Goal: Check status: Check status

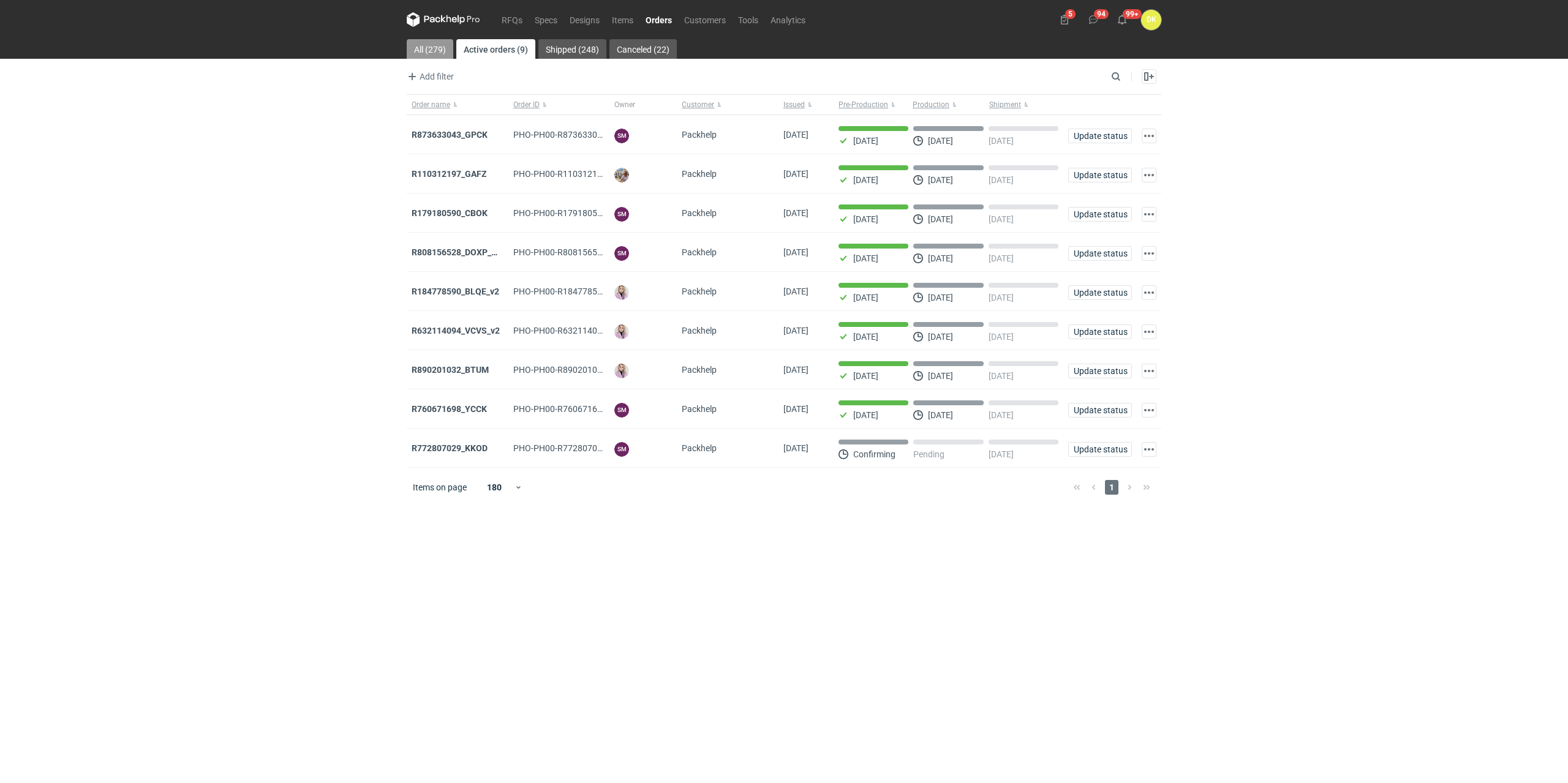
click at [446, 45] on link "All (279)" at bounding box center [430, 49] width 47 height 20
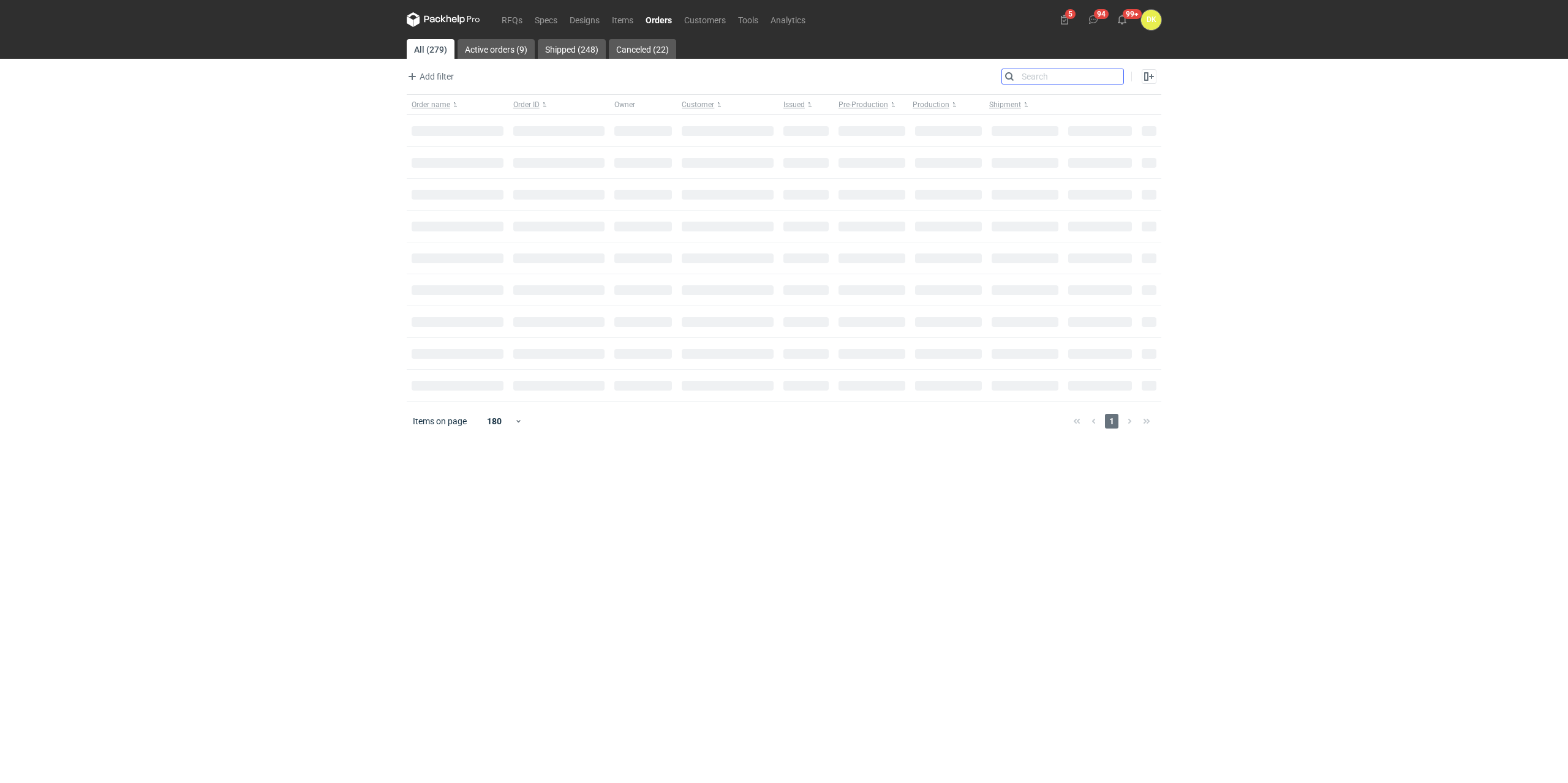
click at [1118, 76] on input "Search" at bounding box center [1063, 76] width 121 height 14
paste input "R452468941_KGTG_v1"
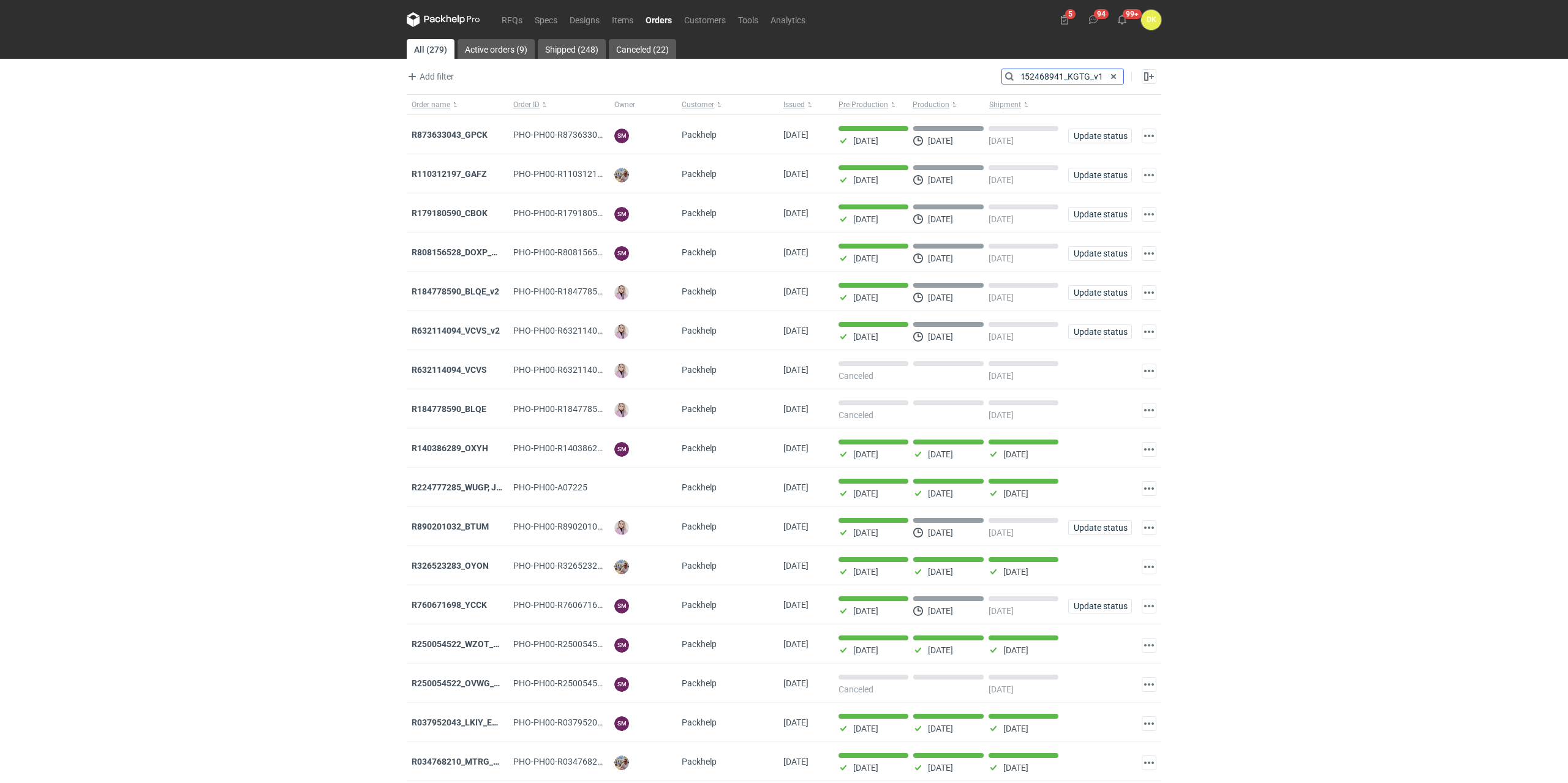
type input "R452468941_KGTG_v1"
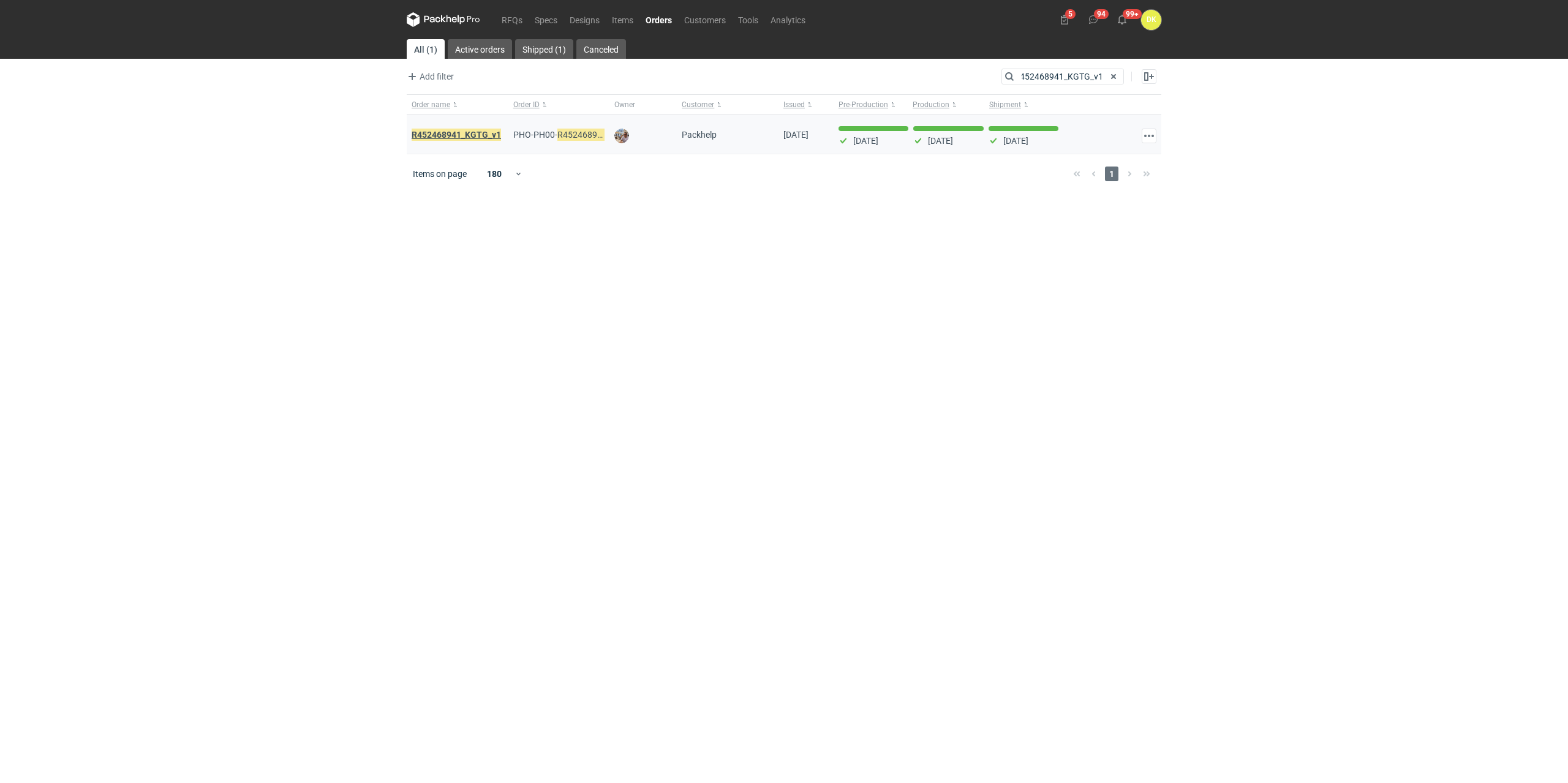
click at [453, 133] on em "R452468941_KGTG_v1" at bounding box center [456, 134] width 90 height 13
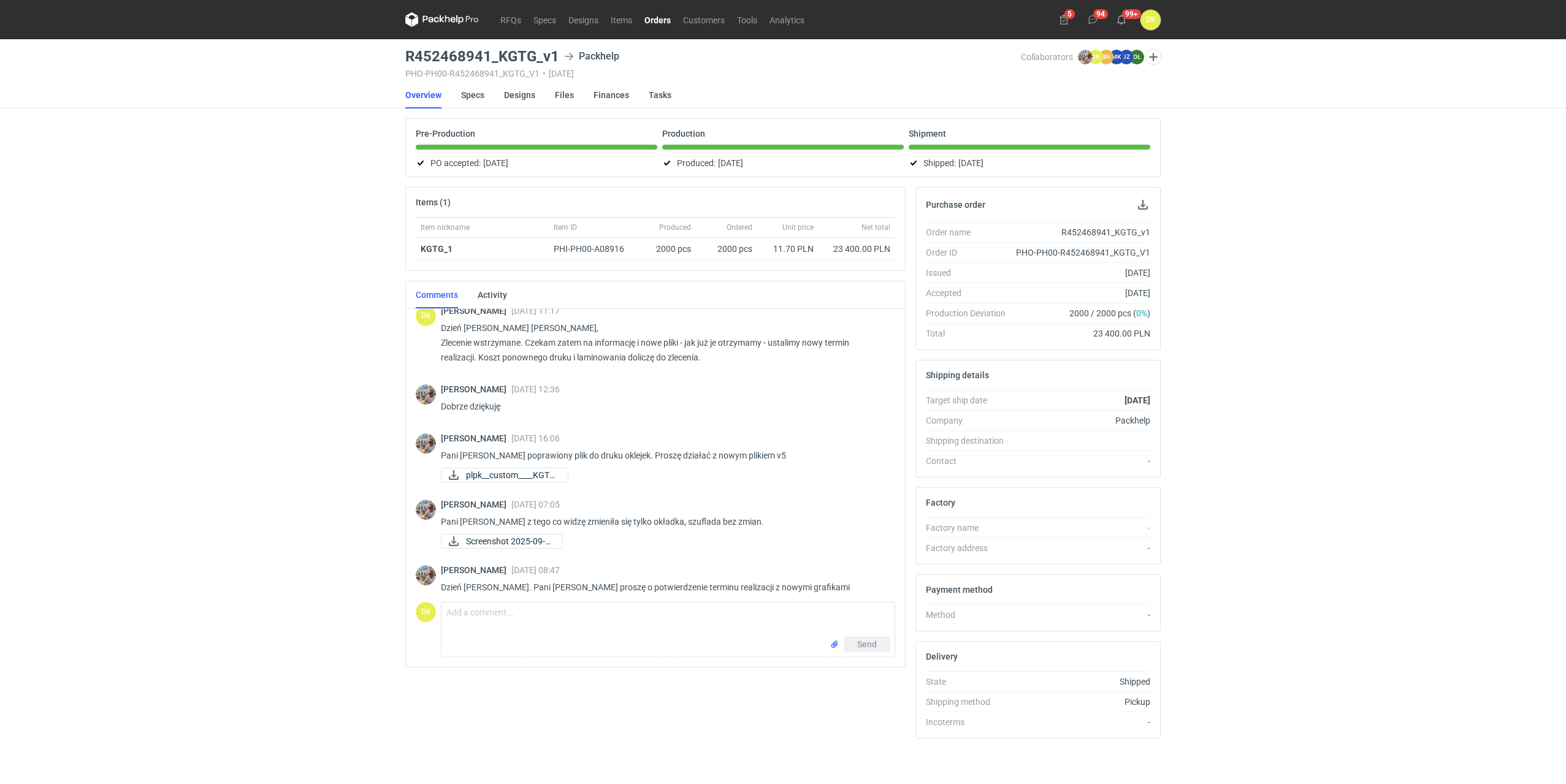
scroll to position [609, 0]
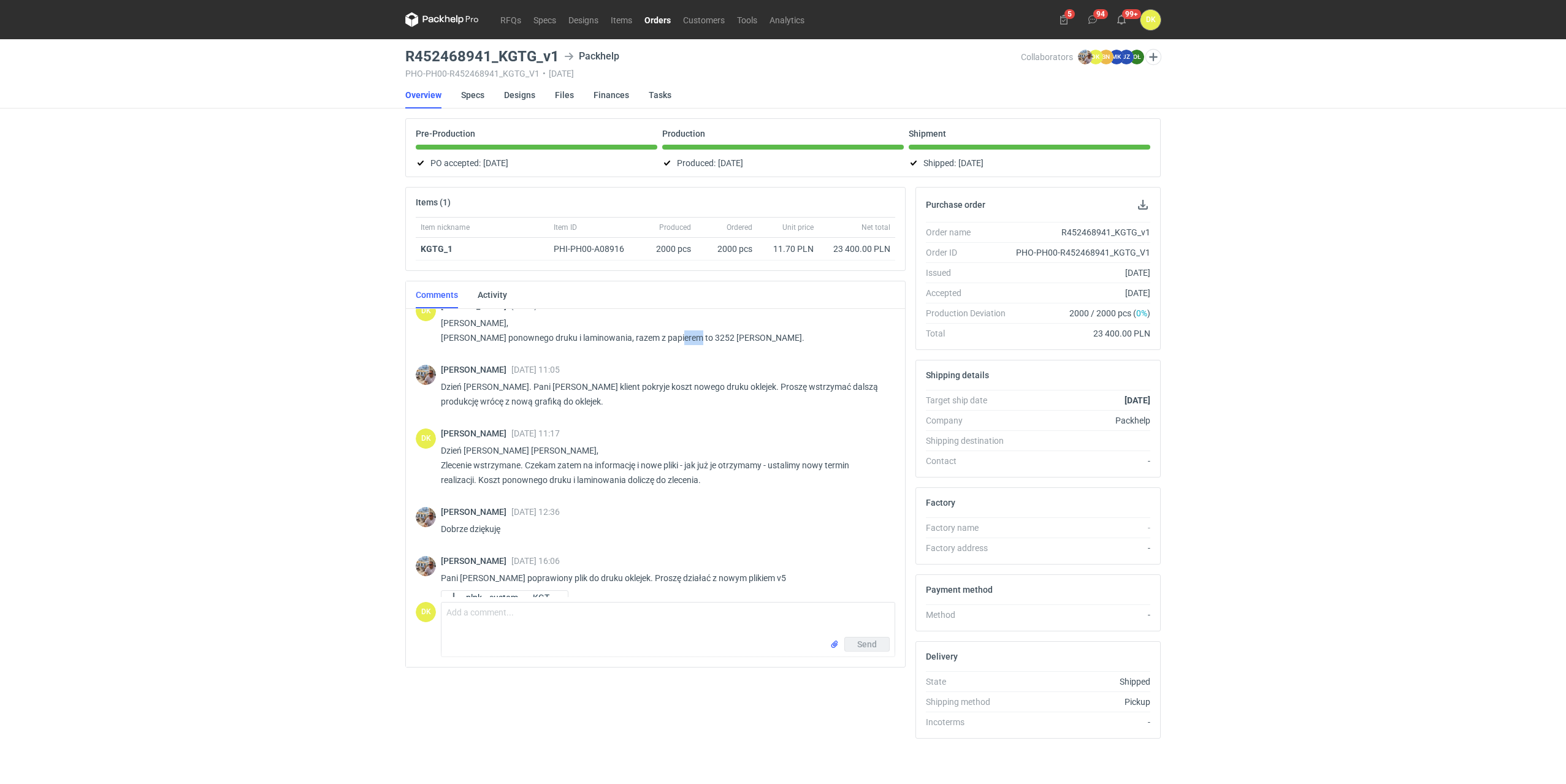
drag, startPoint x: 673, startPoint y: 341, endPoint x: 689, endPoint y: 340, distance: 16.0
click at [689, 340] on p "[PERSON_NAME], [PERSON_NAME] ponownego druku i laminowania, razem z papierem to…" at bounding box center [663, 330] width 444 height 30
